Goal: Task Accomplishment & Management: Complete application form

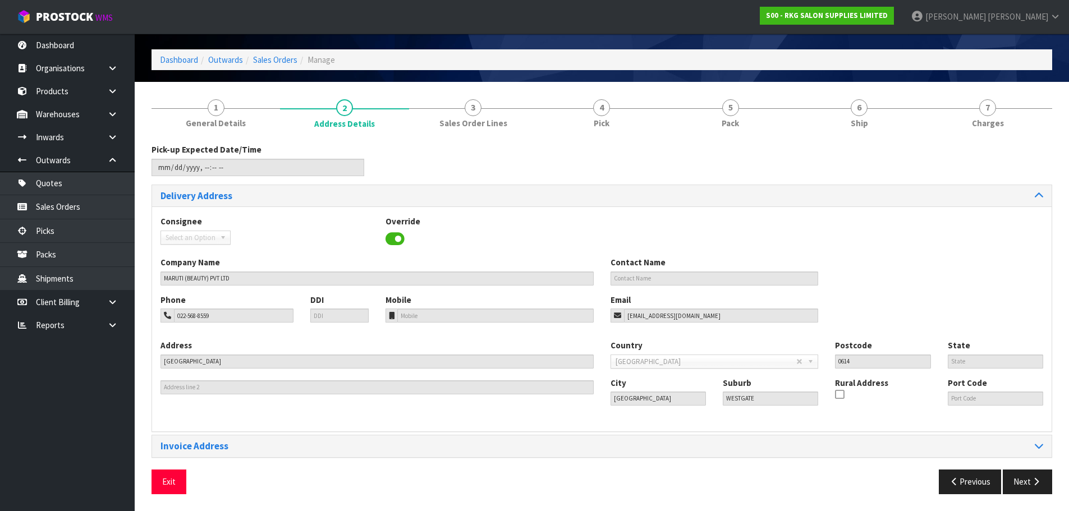
scroll to position [36, 0]
drag, startPoint x: 170, startPoint y: 483, endPoint x: 182, endPoint y: 467, distance: 19.2
click at [170, 483] on button "Exit" at bounding box center [169, 482] width 35 height 24
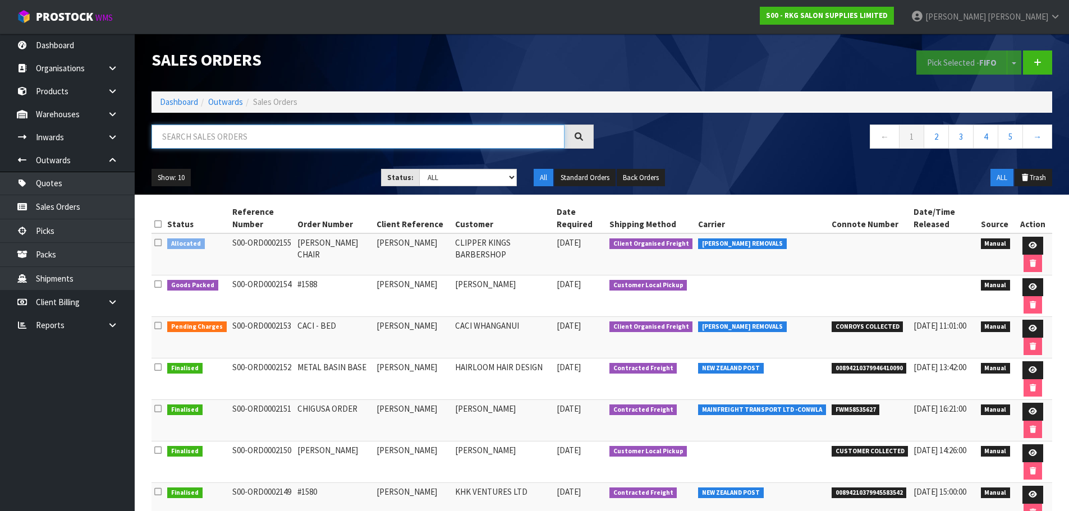
click at [240, 134] on input "text" at bounding box center [358, 137] width 413 height 24
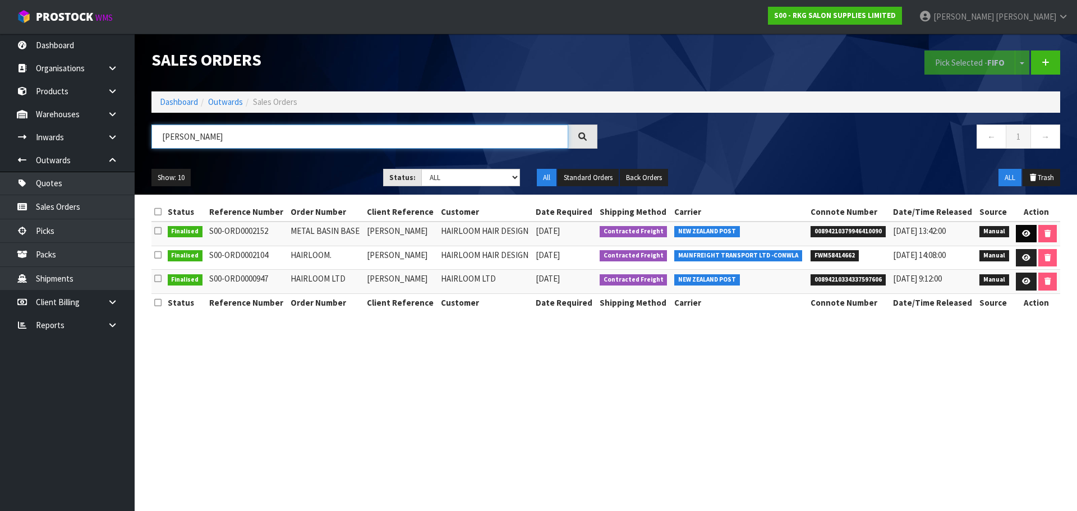
type input "[PERSON_NAME]"
click at [1024, 231] on icon at bounding box center [1026, 233] width 8 height 7
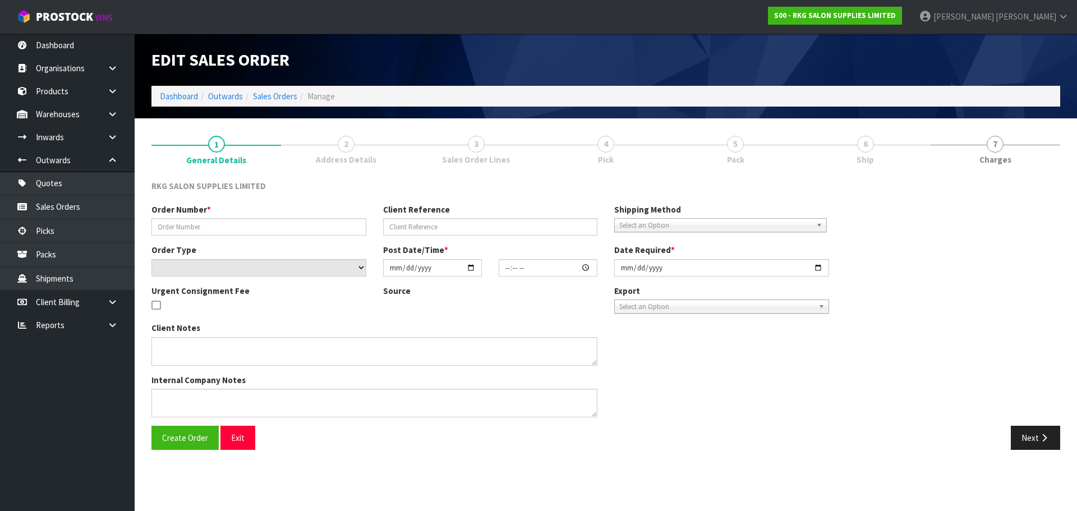
type input "METAL BASIN BASE"
type input "[PERSON_NAME]"
select select "number:0"
type input "[DATE]"
type input "09:11:00.000"
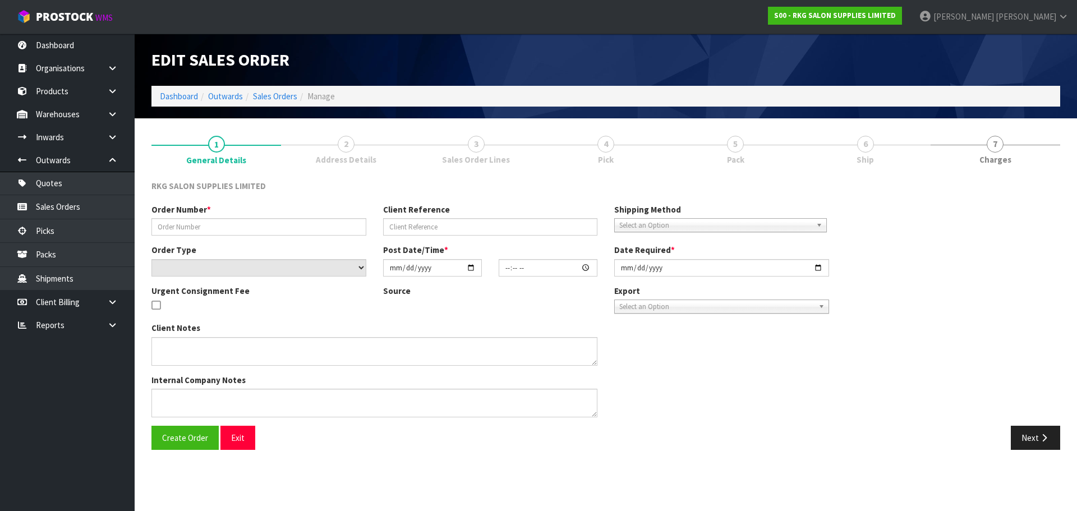
type input "[DATE]"
type textarea "MISCELLANEOUS ITEM: METAL BASIN BASE (CLUNES 03150101E) PLEASE BUBBLE WRAP"
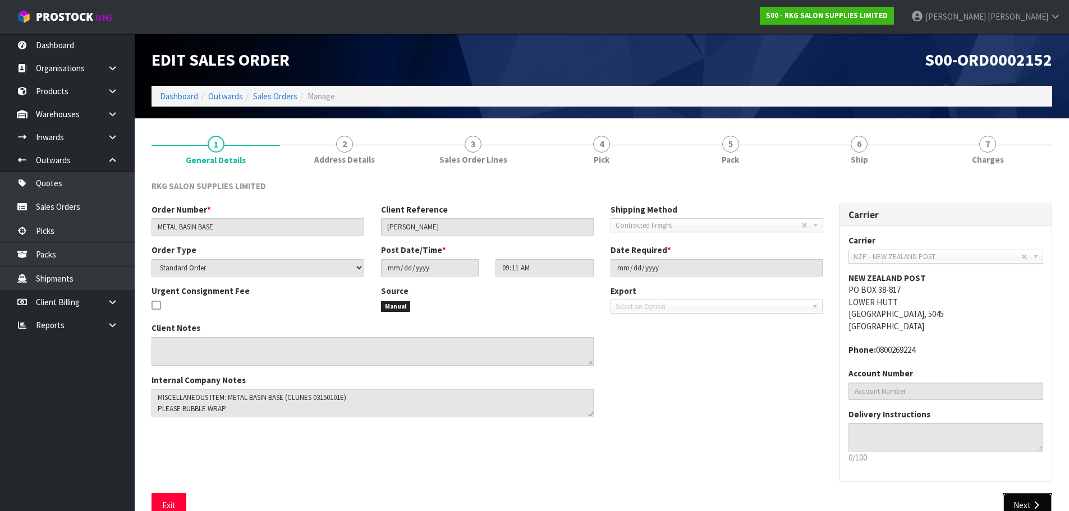
drag, startPoint x: 1021, startPoint y: 502, endPoint x: 508, endPoint y: 350, distance: 534.4
click at [1010, 498] on button "Next" at bounding box center [1027, 505] width 49 height 24
